Goal: Task Accomplishment & Management: Use online tool/utility

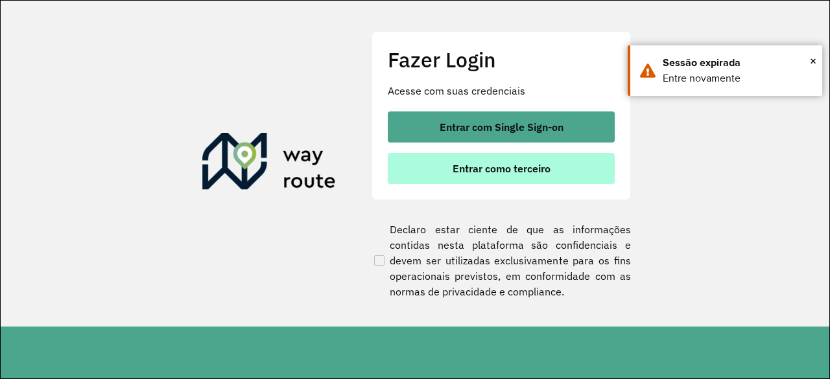
click at [436, 177] on button "Entrar como terceiro" at bounding box center [501, 168] width 227 height 31
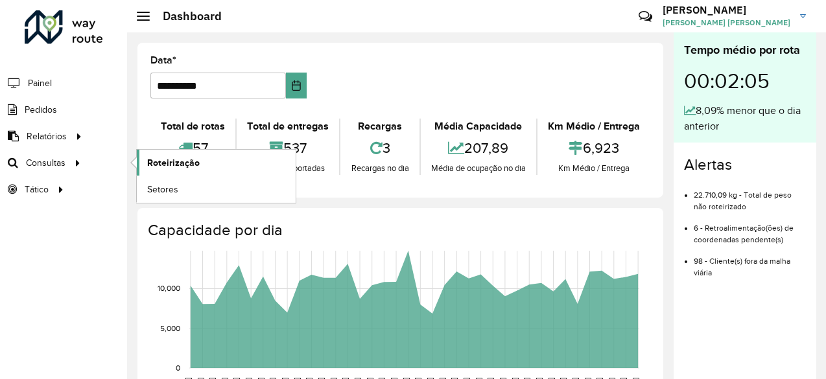
click at [165, 161] on span "Roteirização" at bounding box center [173, 163] width 53 height 14
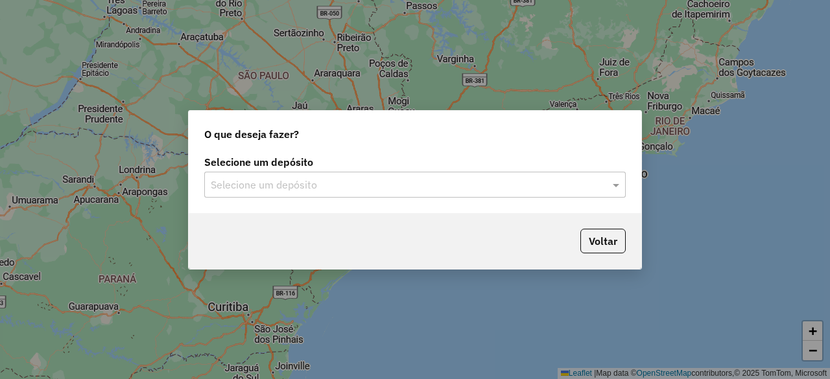
click at [475, 185] on input "text" at bounding box center [402, 186] width 382 height 16
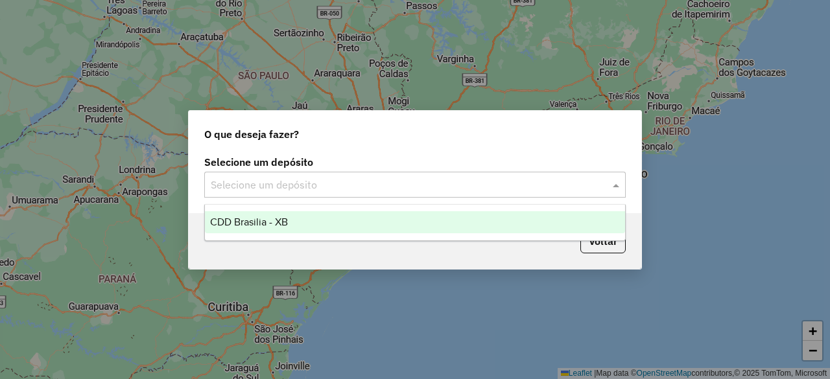
click at [446, 221] on div "CDD Brasilia - XB" at bounding box center [414, 222] width 419 height 22
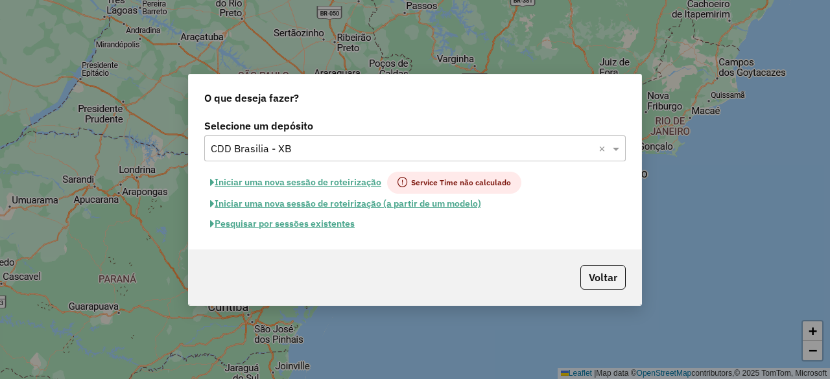
click at [425, 181] on span "Service Time não calculado" at bounding box center [454, 183] width 134 height 22
click at [210, 183] on span "button" at bounding box center [212, 182] width 5 height 9
select select "*"
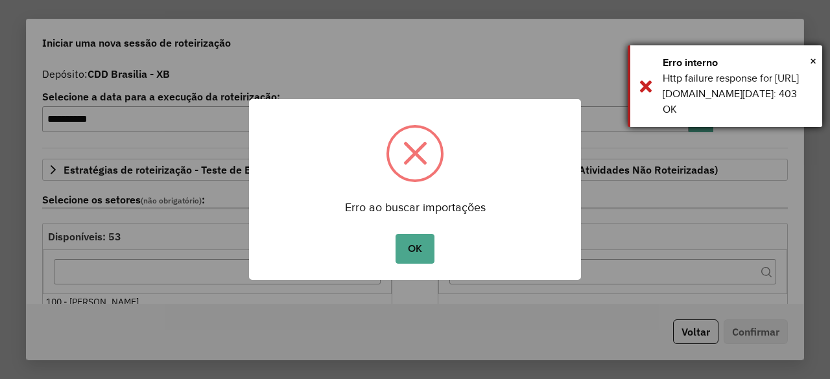
click at [816, 59] on div "× Erro interno Http failure response for https://apim.ambevdevs.com.br/roteiriz…" at bounding box center [724, 86] width 194 height 82
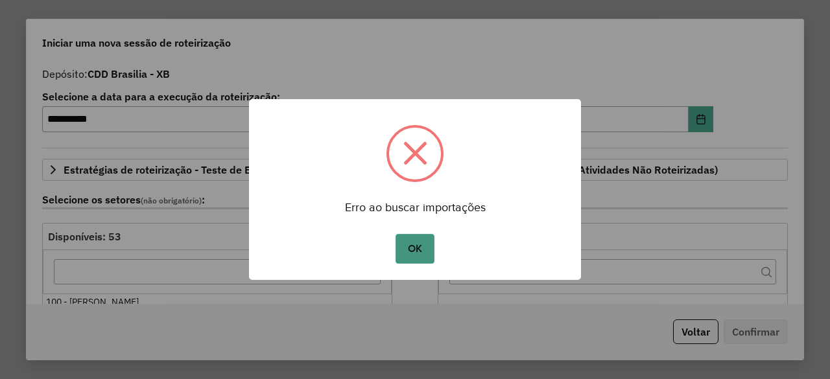
click at [419, 253] on button "OK" at bounding box center [414, 249] width 38 height 30
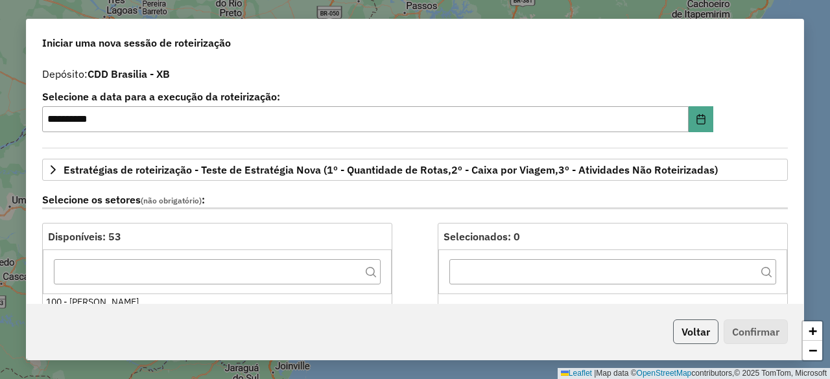
click at [693, 330] on button "Voltar" at bounding box center [695, 332] width 45 height 25
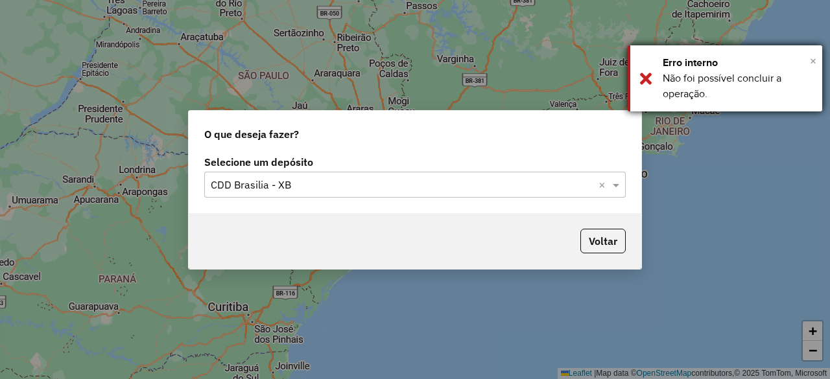
click at [813, 63] on span "×" at bounding box center [813, 61] width 6 height 14
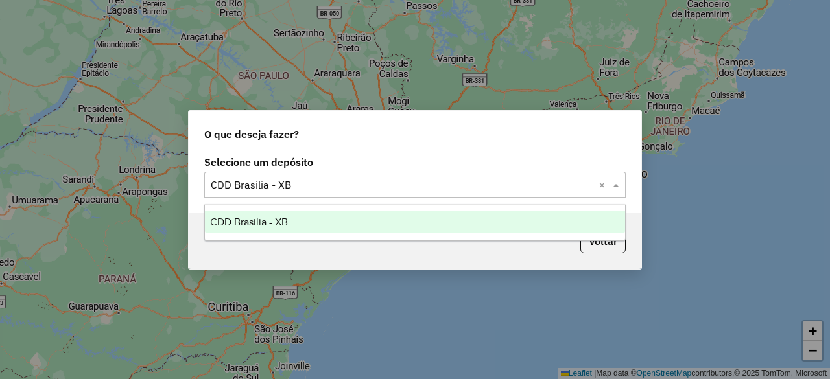
click at [517, 194] on div "Selecione um depósito × CDD Brasilia - XB ×" at bounding box center [414, 185] width 421 height 26
click at [425, 219] on div "CDD Brasilia - XB" at bounding box center [414, 222] width 419 height 22
click at [270, 213] on div "CDD Brasilia - XB" at bounding box center [414, 222] width 419 height 22
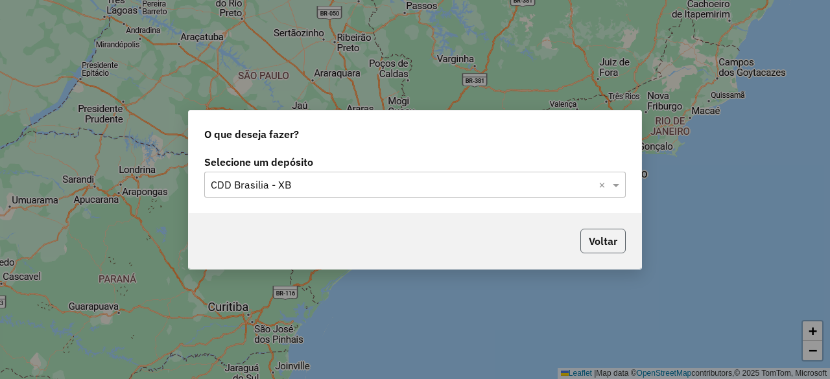
click at [591, 233] on button "Voltar" at bounding box center [602, 241] width 45 height 25
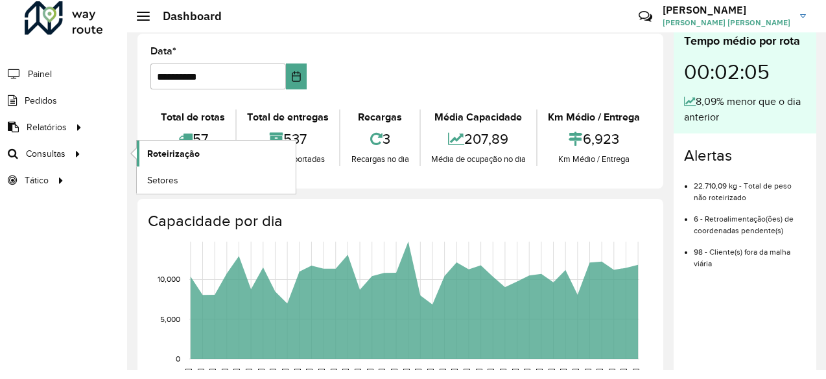
click at [147, 150] on span "Roteirização" at bounding box center [173, 154] width 53 height 14
click at [151, 147] on span "Roteirização" at bounding box center [173, 154] width 53 height 14
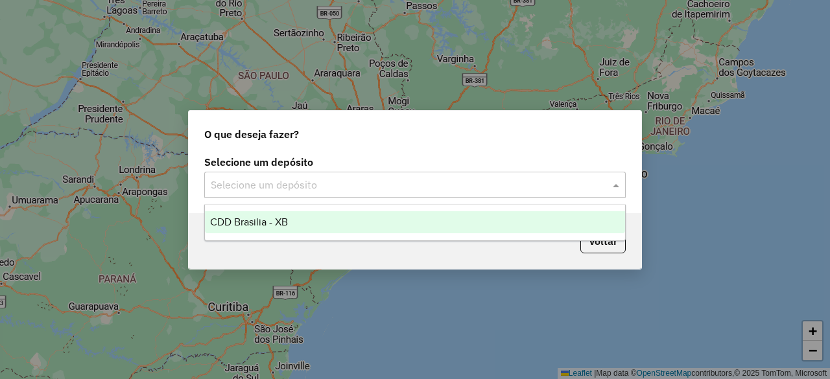
click at [347, 189] on input "text" at bounding box center [402, 186] width 382 height 16
click at [325, 215] on div "CDD Brasilia - XB" at bounding box center [414, 222] width 419 height 22
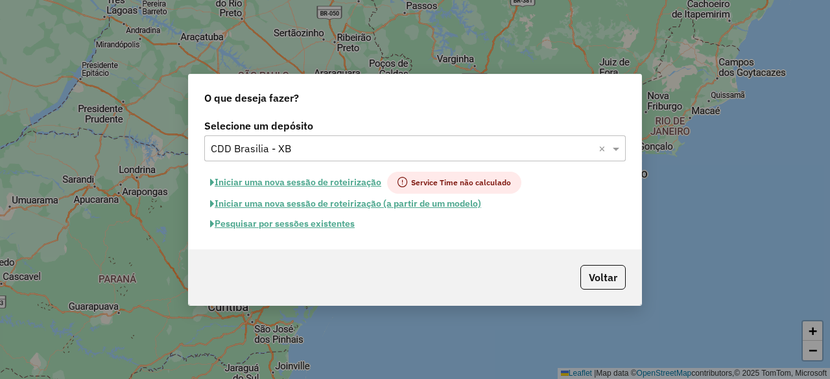
click at [305, 183] on button "Iniciar uma nova sessão de roteirização" at bounding box center [295, 183] width 183 height 22
select select "*"
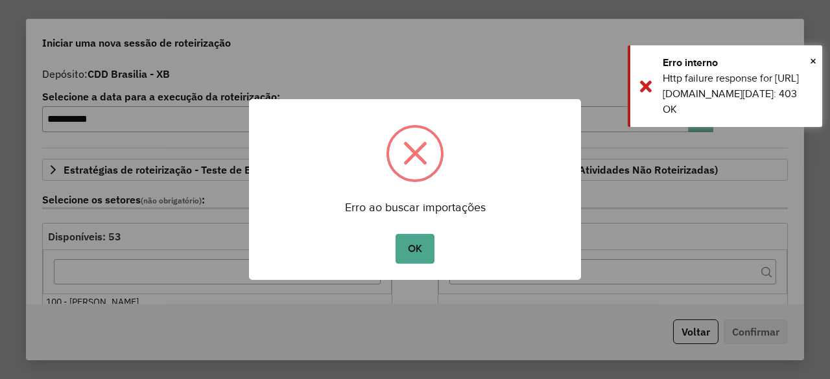
click at [421, 250] on button "OK" at bounding box center [414, 249] width 38 height 30
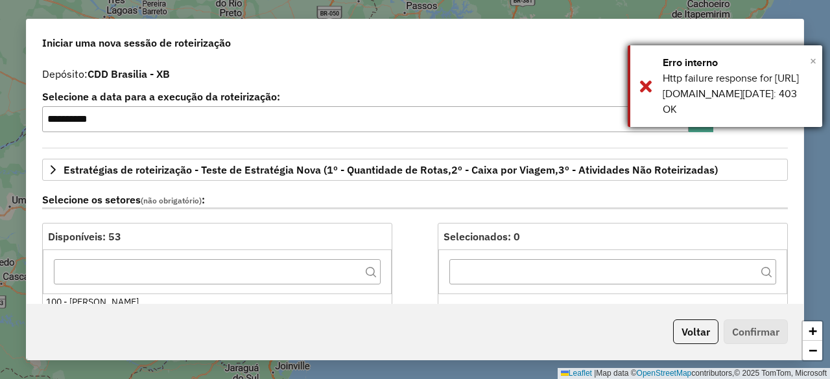
click at [813, 58] on span "×" at bounding box center [813, 61] width 6 height 14
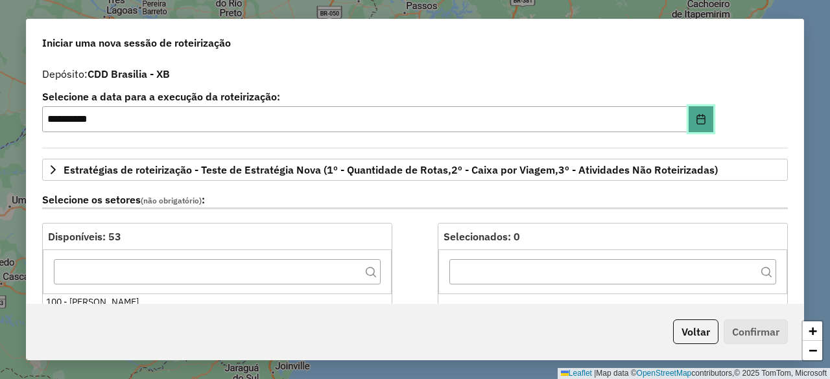
click at [696, 120] on icon "Choose Date" at bounding box center [700, 119] width 10 height 10
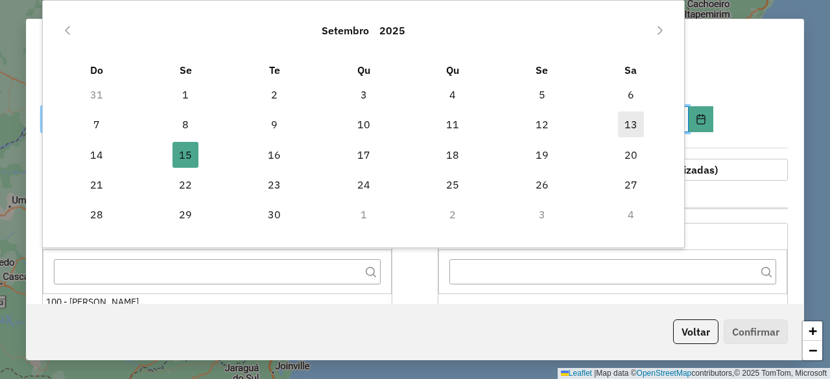
click at [625, 120] on span "13" at bounding box center [631, 124] width 26 height 26
type input "**********"
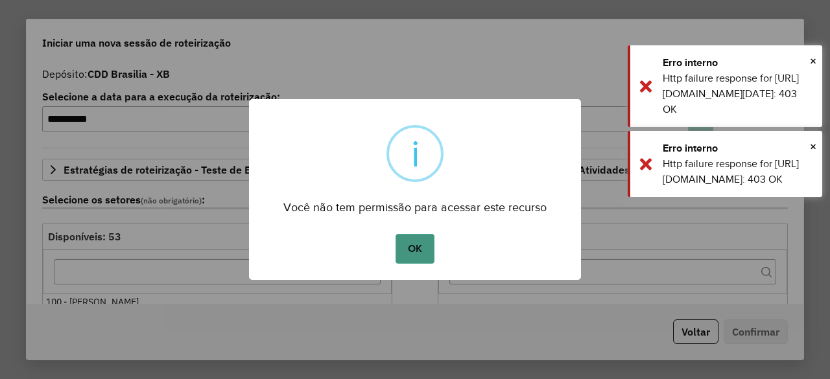
click at [417, 247] on button "OK" at bounding box center [414, 249] width 38 height 30
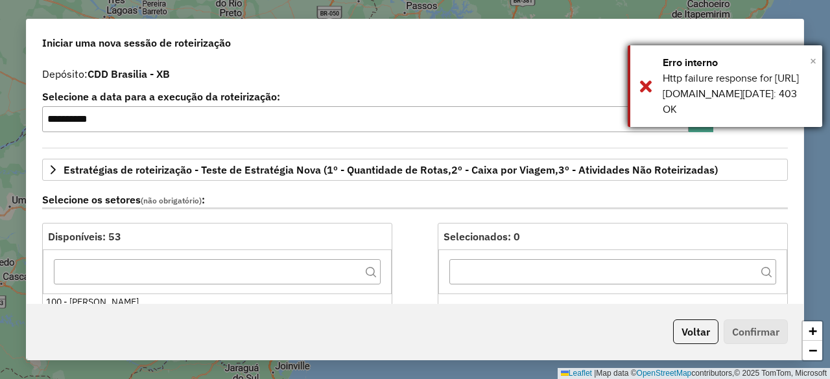
click at [813, 65] on span "×" at bounding box center [813, 61] width 6 height 14
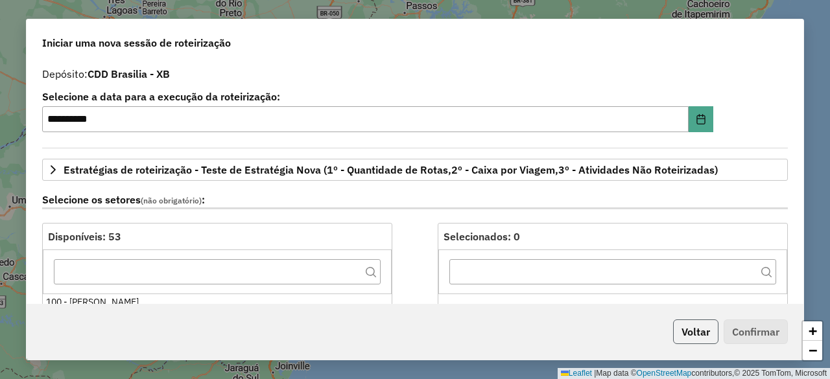
click at [699, 340] on button "Voltar" at bounding box center [695, 332] width 45 height 25
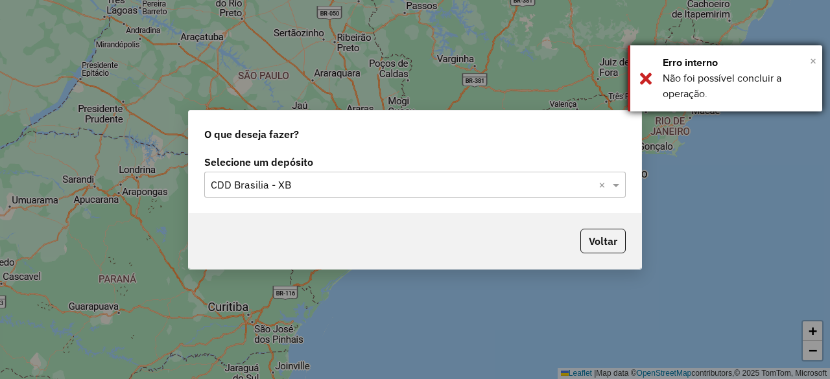
click at [810, 63] on span "×" at bounding box center [813, 61] width 6 height 14
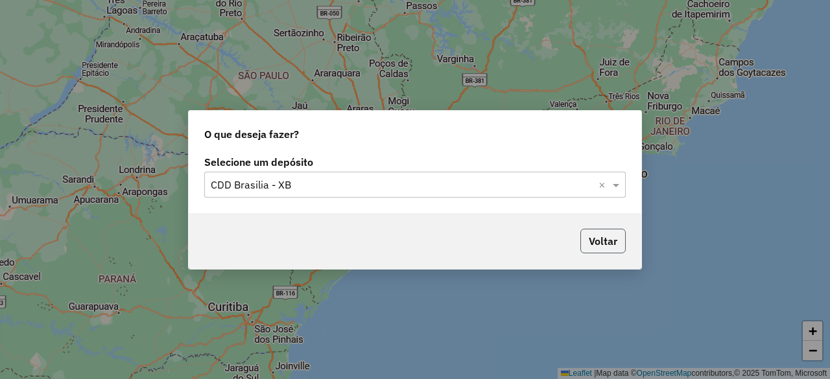
click at [614, 240] on button "Voltar" at bounding box center [602, 241] width 45 height 25
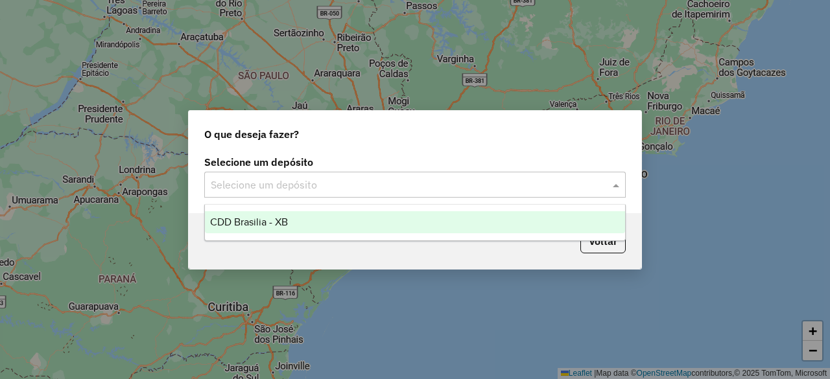
click at [326, 180] on input "text" at bounding box center [402, 186] width 382 height 16
click at [333, 232] on div "CDD Brasilia - XB" at bounding box center [414, 222] width 419 height 22
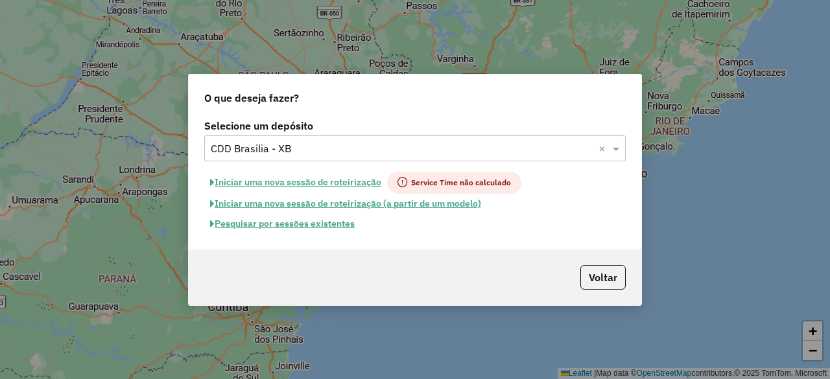
click at [320, 222] on button "Pesquisar por sessões existentes" at bounding box center [282, 224] width 156 height 20
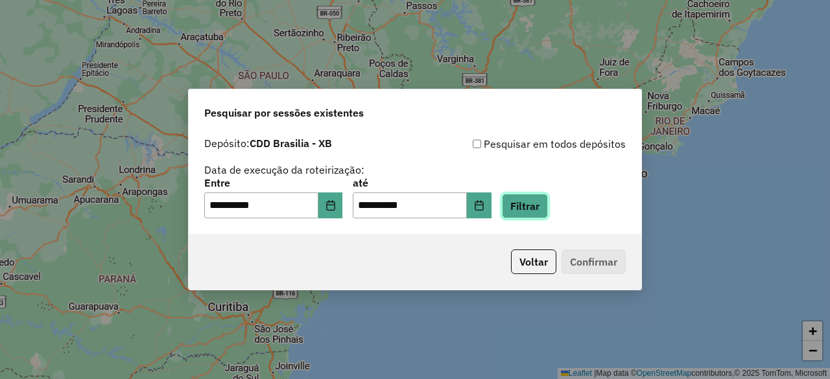
click at [535, 205] on button "Filtrar" at bounding box center [525, 206] width 46 height 25
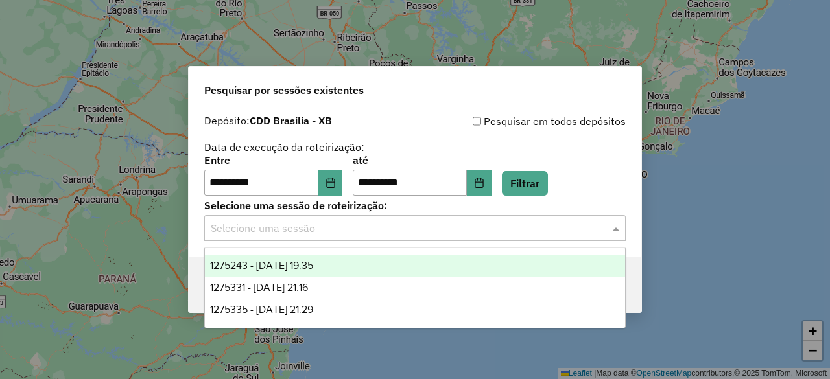
click at [464, 237] on div "Selecione uma sessão" at bounding box center [414, 228] width 421 height 26
click at [418, 269] on div "1275243 - [DATE] 19:35" at bounding box center [414, 266] width 419 height 22
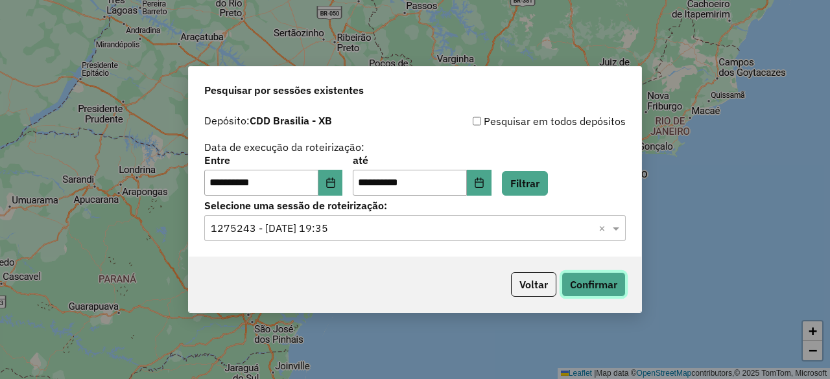
click at [595, 281] on button "Confirmar" at bounding box center [593, 284] width 64 height 25
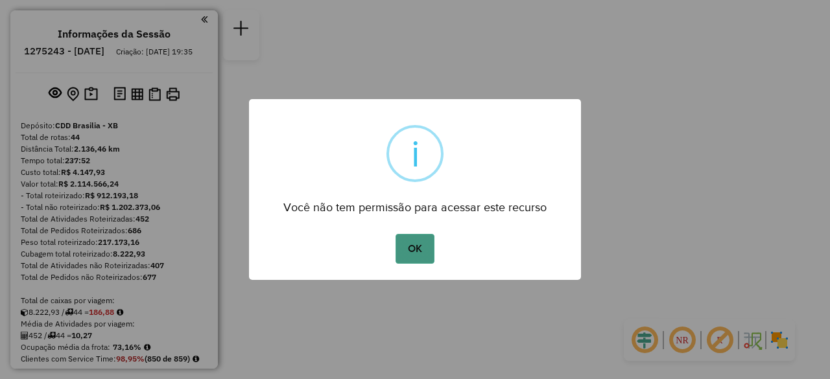
click at [411, 247] on button "OK" at bounding box center [414, 249] width 38 height 30
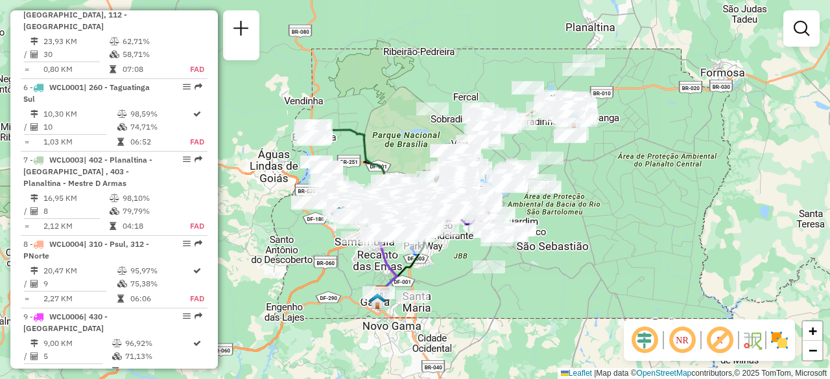
scroll to position [957, 0]
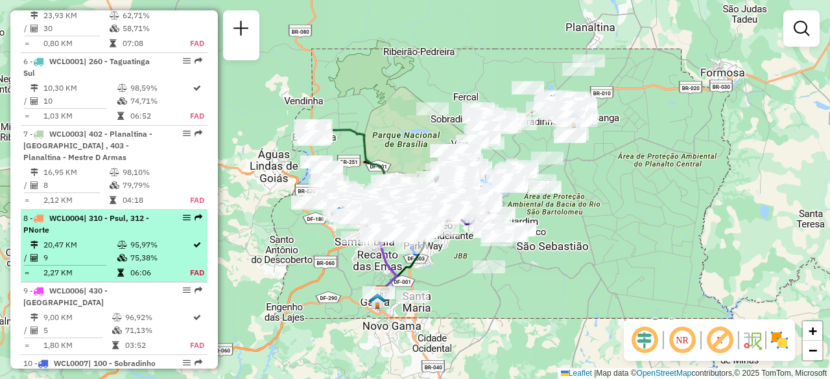
click at [105, 210] on li "8 - WCL0004 | 310 - Psul, 312 - PNorte 20,47 KM 95,97% / 9 75,38% = 2,27 KM 06:…" at bounding box center [114, 246] width 187 height 73
select select "**********"
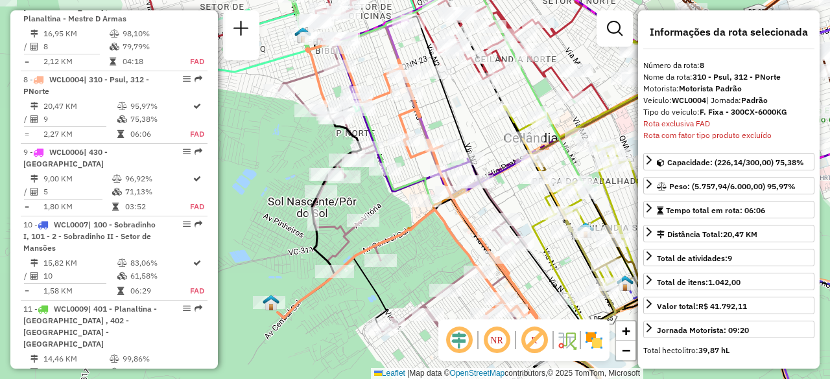
scroll to position [1119, 0]
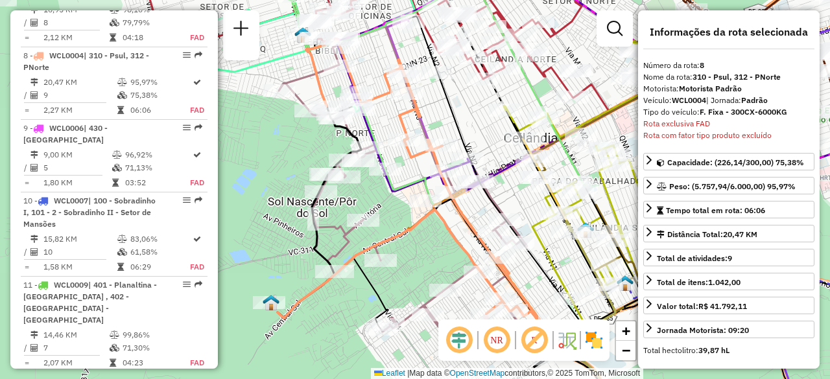
click at [500, 342] on em at bounding box center [496, 340] width 31 height 31
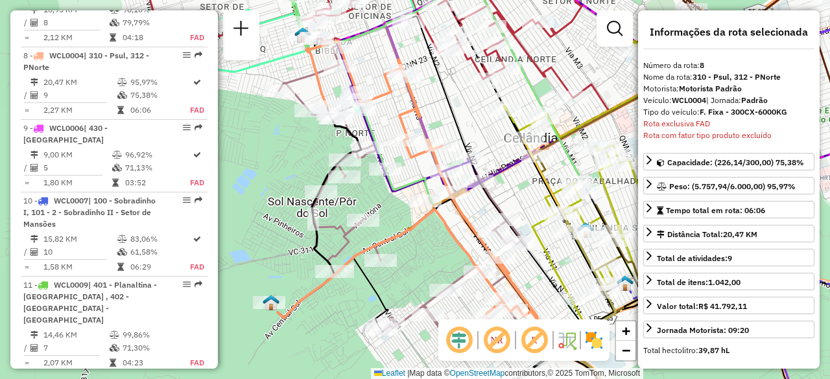
click at [465, 344] on em at bounding box center [458, 340] width 31 height 31
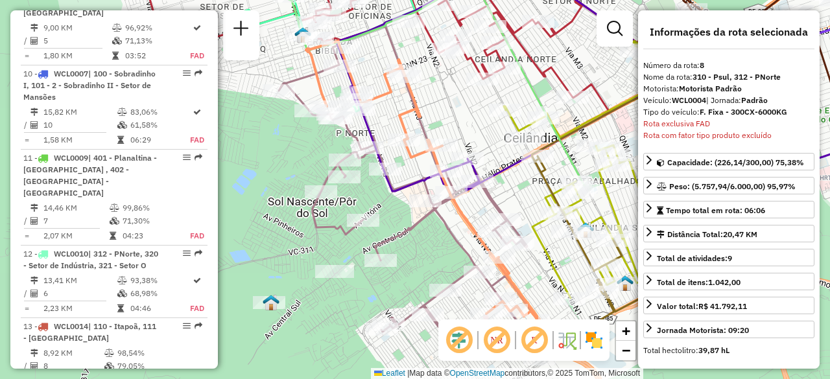
scroll to position [1251, 0]
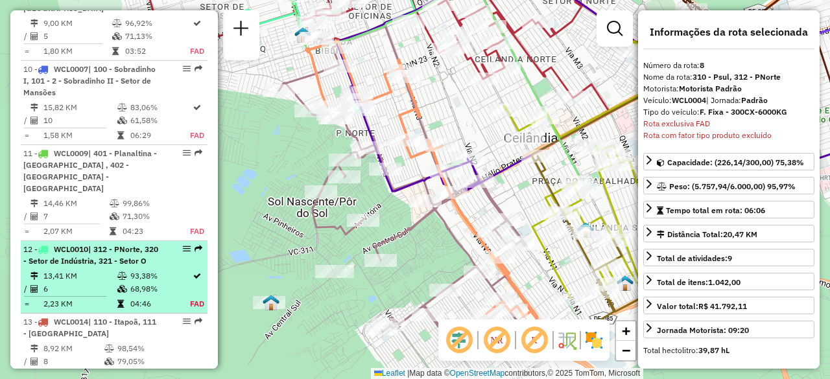
click at [130, 283] on td "68,98%" at bounding box center [160, 289] width 60 height 13
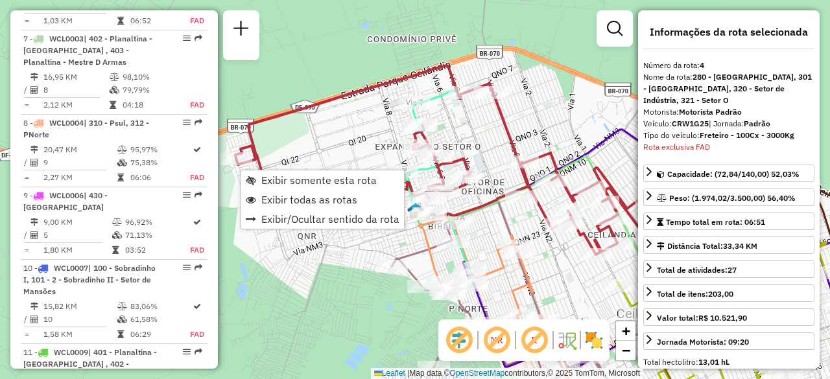
scroll to position [805, 0]
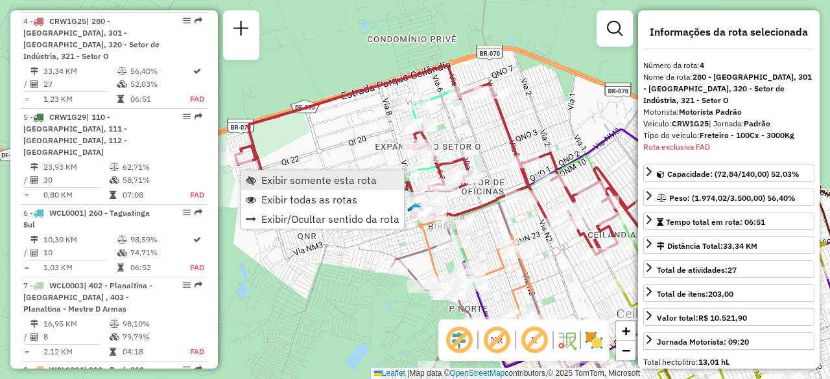
click at [274, 183] on span "Exibir somente esta rota" at bounding box center [318, 180] width 115 height 10
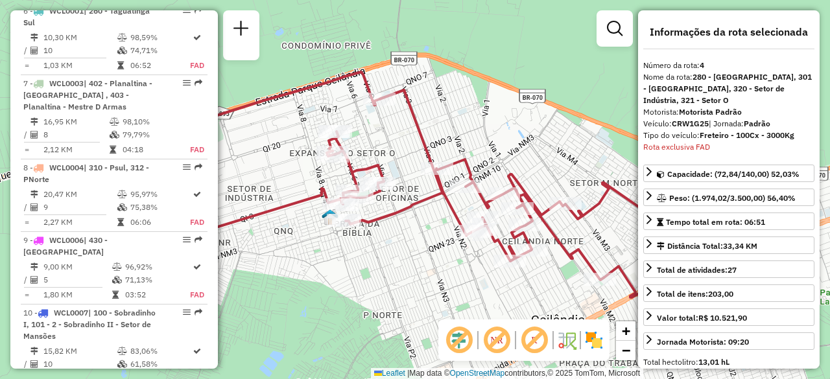
scroll to position [1033, 0]
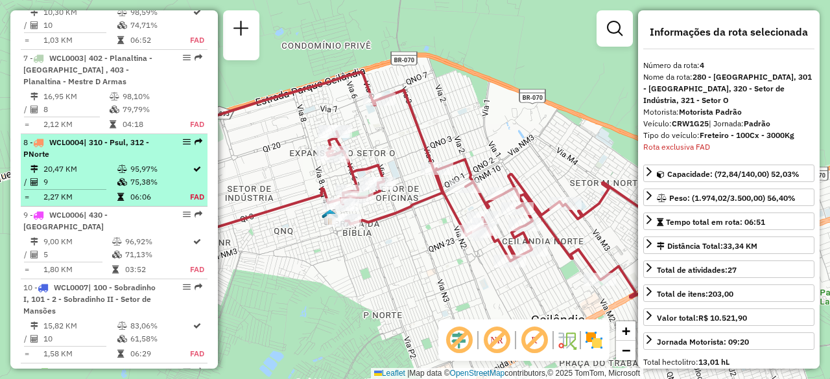
click at [135, 163] on td "95,97%" at bounding box center [160, 169] width 60 height 13
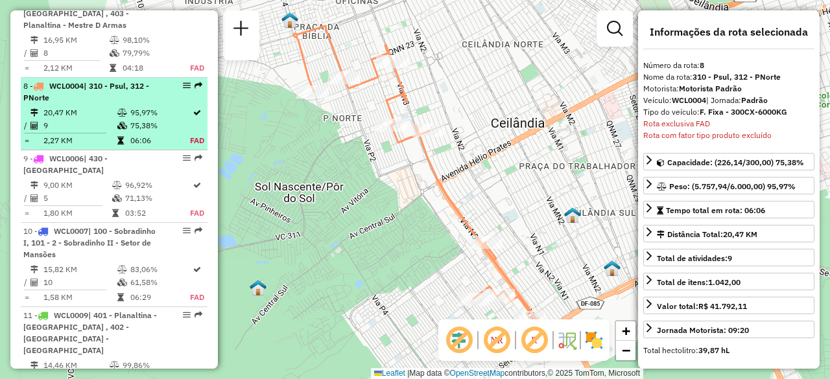
scroll to position [1119, 0]
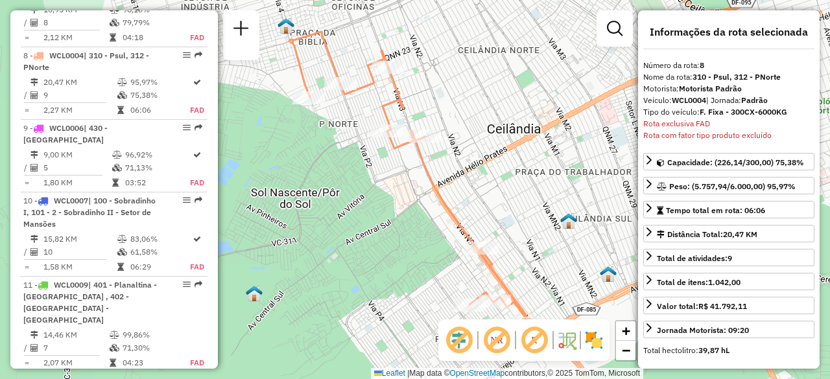
drag, startPoint x: 473, startPoint y: 140, endPoint x: 485, endPoint y: 170, distance: 32.6
click at [485, 170] on div "Janela de atendimento Grade de atendimento Capacidade Transportadoras Veículos …" at bounding box center [415, 189] width 830 height 379
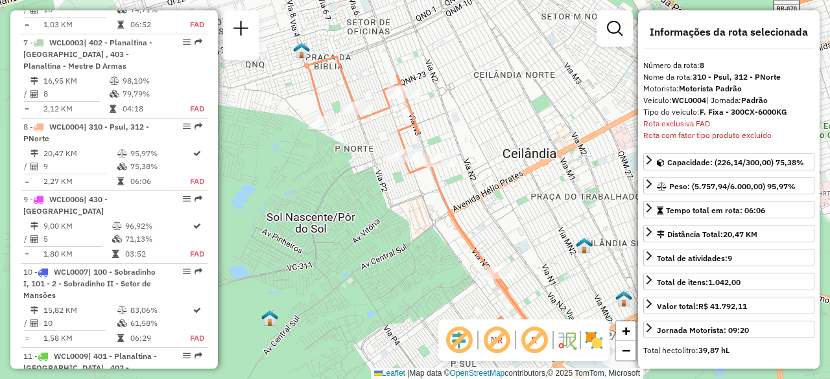
scroll to position [992, 0]
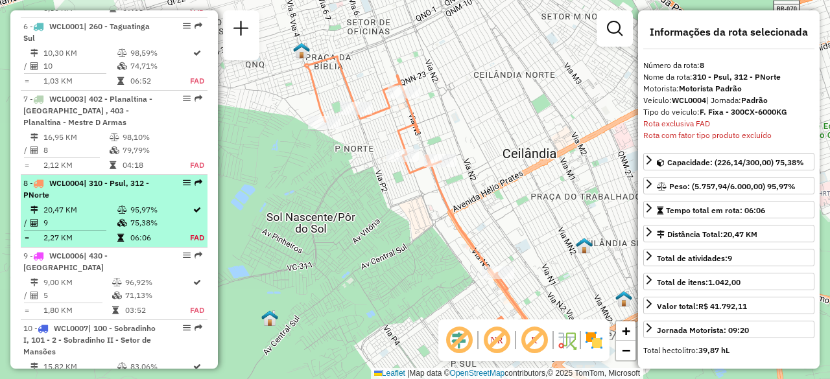
click at [131, 175] on li "8 - WCL0004 | 310 - Psul, 312 - PNorte 20,47 KM 95,97% / 9 75,38% = 2,27 KM 06:…" at bounding box center [114, 211] width 187 height 73
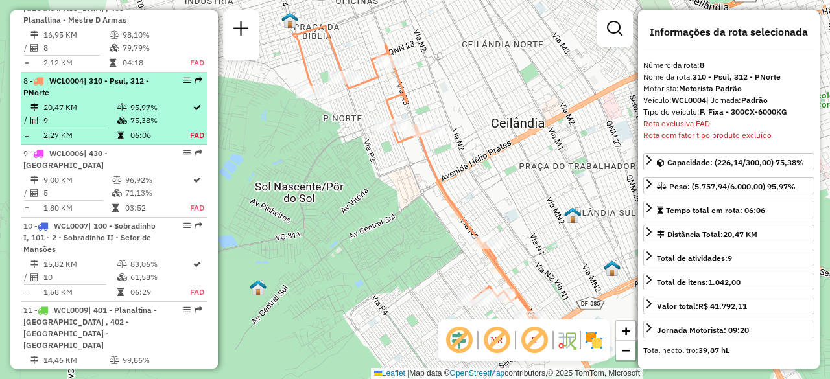
scroll to position [1119, 0]
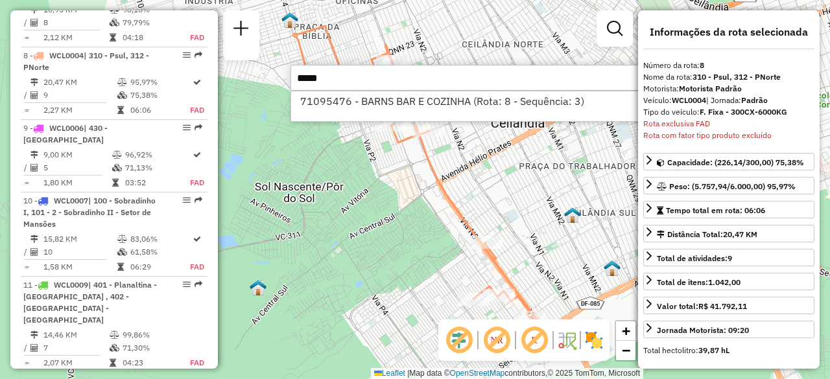
type input "*****"
click at [415, 113] on div "71095476 - BARNS BAR E COZINHA (Rota: 8 - Sequência: 3)" at bounding box center [484, 106] width 389 height 31
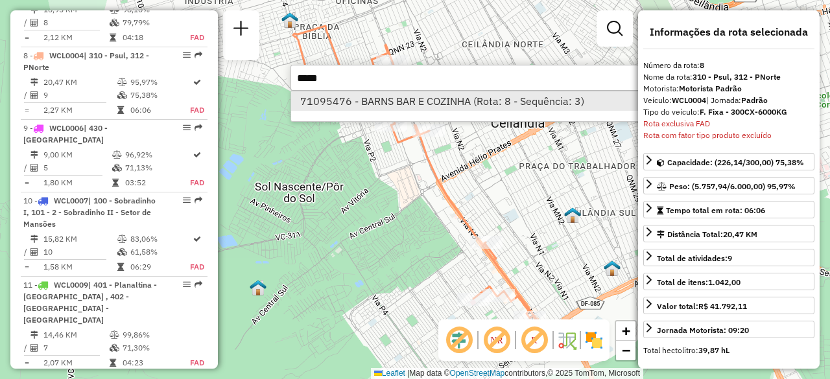
click at [432, 102] on li "71095476 - BARNS BAR E COZINHA (Rota: 8 - Sequência: 3)" at bounding box center [485, 100] width 388 height 19
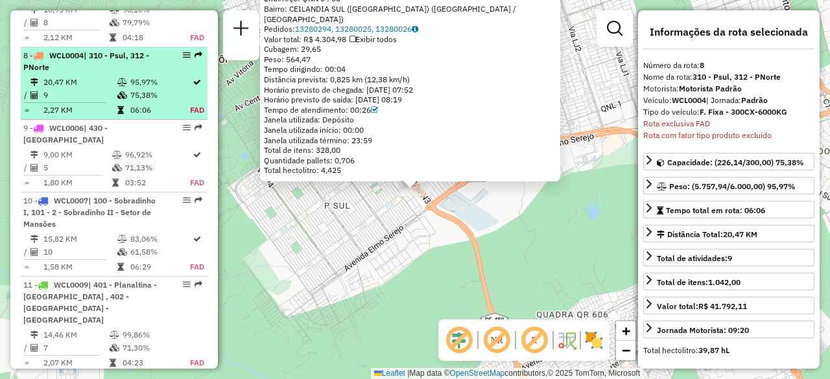
click at [123, 89] on td at bounding box center [123, 95] width 13 height 13
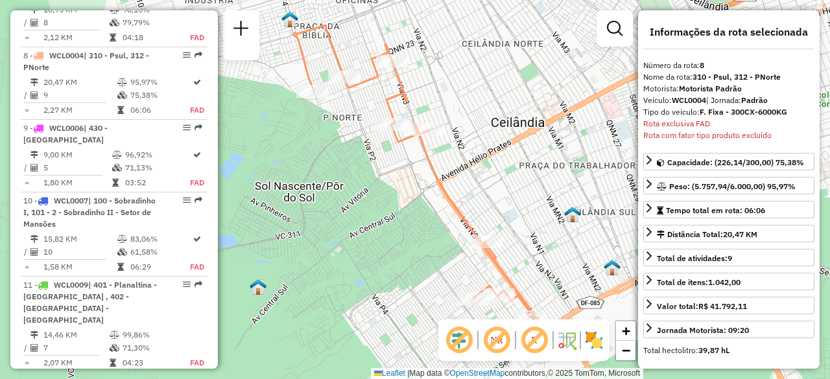
scroll to position [3839, 0]
